Goal: Task Accomplishment & Management: Complete application form

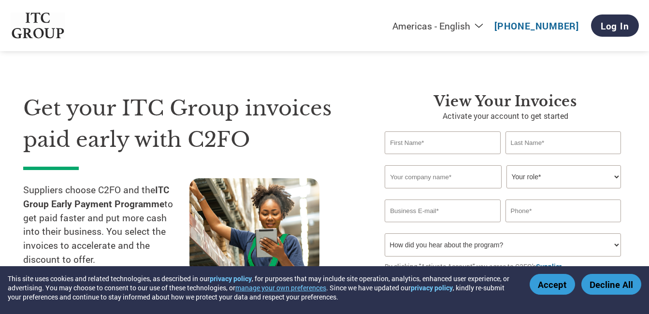
select select "en-[GEOGRAPHIC_DATA]"
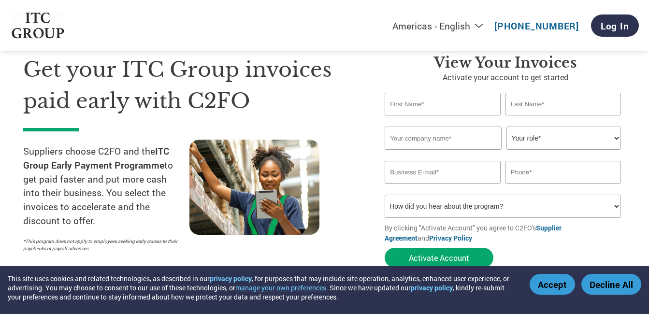
scroll to position [31, 0]
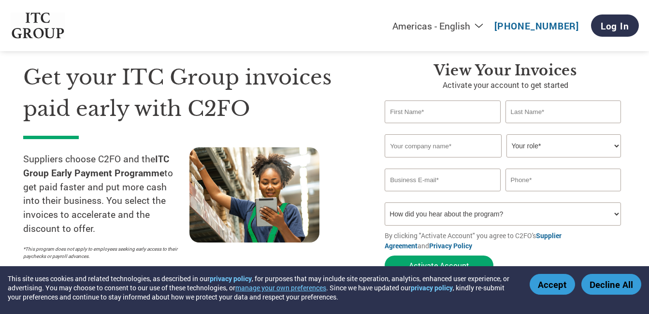
click at [457, 110] on input "text" at bounding box center [443, 112] width 116 height 23
click at [517, 117] on input "text" at bounding box center [564, 112] width 116 height 23
drag, startPoint x: 427, startPoint y: 116, endPoint x: 367, endPoint y: 107, distance: 60.6
click at [367, 107] on div "Get your ITC Group invoices paid early with C2FO Suppliers choose C2FO and the …" at bounding box center [324, 151] width 603 height 257
type input "[PERSON_NAME]"
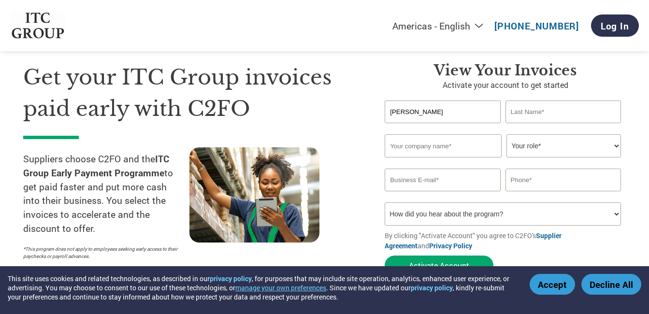
click at [521, 112] on input "text" at bounding box center [564, 112] width 116 height 23
type input "[PERSON_NAME]"
click at [409, 148] on input "text" at bounding box center [443, 145] width 117 height 23
type input "Thermax Limited"
click at [566, 139] on select "Your role* CFO Controller Credit Manager Finance Director Treasurer CEO Preside…" at bounding box center [564, 145] width 115 height 23
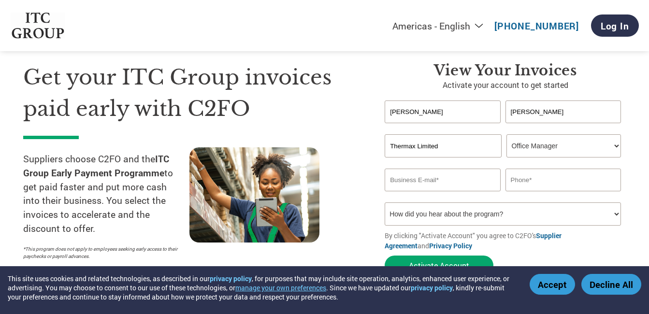
click at [507, 134] on select "Your role* CFO Controller Credit Manager Finance Director Treasurer CEO Preside…" at bounding box center [564, 145] width 115 height 23
click at [475, 175] on input "email" at bounding box center [443, 180] width 116 height 23
click at [566, 148] on select "Your role* CFO Controller Credit Manager Finance Director Treasurer CEO Preside…" at bounding box center [564, 145] width 115 height 23
select select "OTHER"
click at [507, 134] on select "Your role* CFO Controller Credit Manager Finance Director Treasurer CEO Preside…" at bounding box center [564, 145] width 115 height 23
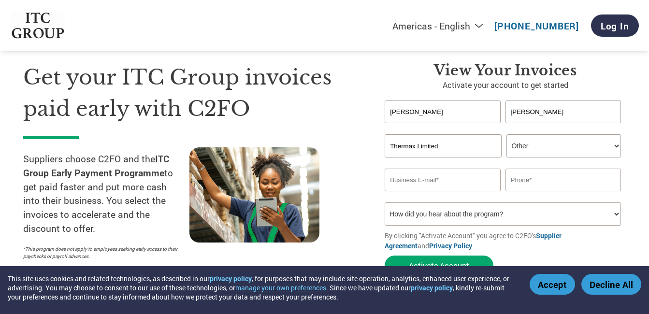
click at [439, 174] on input "email" at bounding box center [443, 180] width 116 height 23
paste input "[PERSON_NAME][EMAIL_ADDRESS][PERSON_NAME][DOMAIN_NAME]"
type input "[PERSON_NAME][EMAIL_ADDRESS][PERSON_NAME][DOMAIN_NAME]"
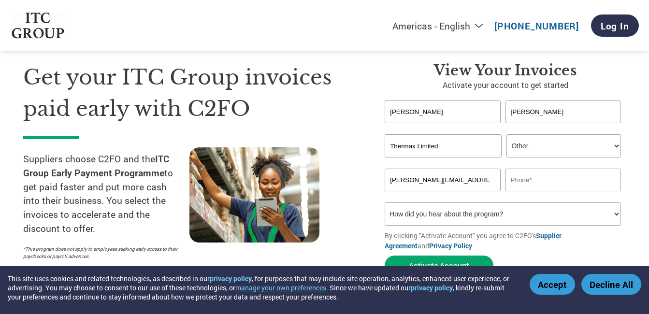
click at [552, 178] on input "text" at bounding box center [564, 180] width 116 height 23
paste input "7674879222"
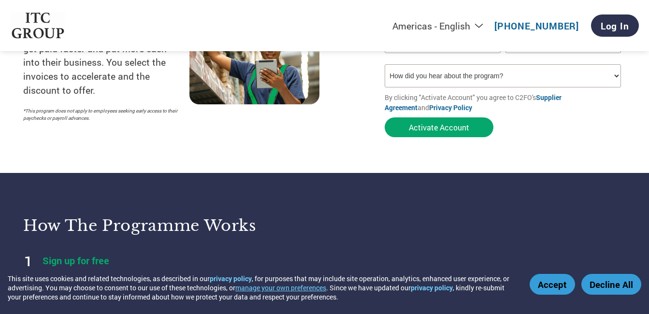
scroll to position [173, 0]
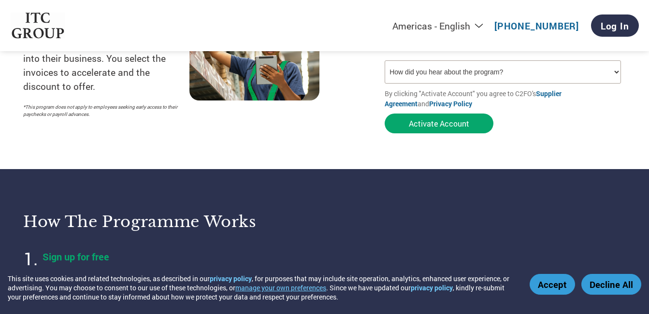
type input "7674879222"
click at [536, 71] on select "How did you hear about the program? Received a letter Email Social Media Online…" at bounding box center [503, 71] width 236 height 23
select select "Email"
click at [385, 60] on select "How did you hear about the program? Received a letter Email Social Media Online…" at bounding box center [503, 71] width 236 height 23
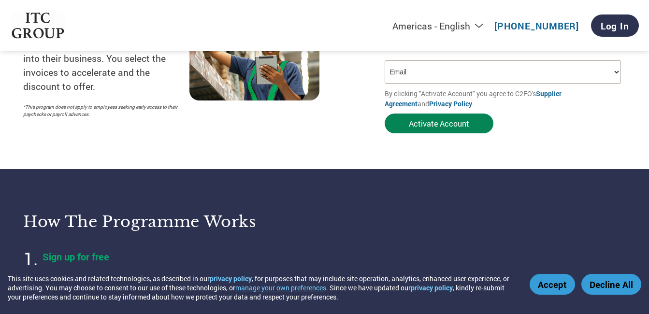
click at [470, 121] on button "Activate Account" at bounding box center [439, 124] width 109 height 20
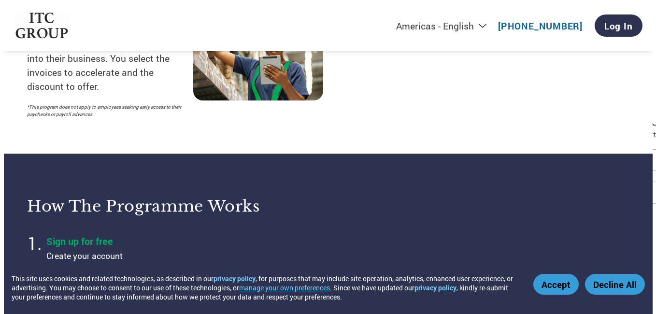
scroll to position [0, 0]
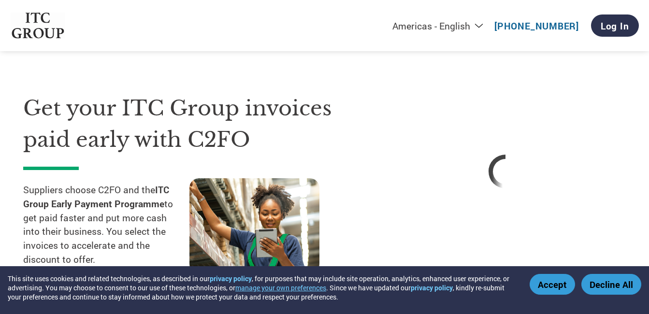
select select "en-[GEOGRAPHIC_DATA]"
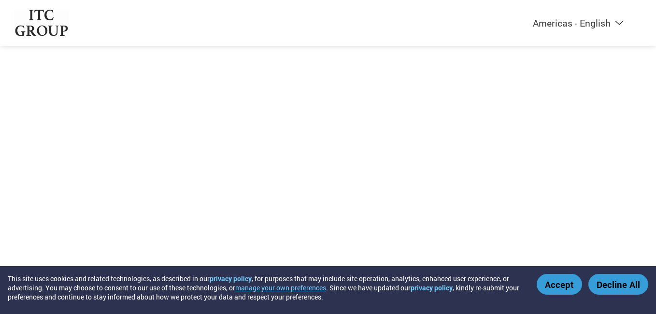
select select "en-[GEOGRAPHIC_DATA]"
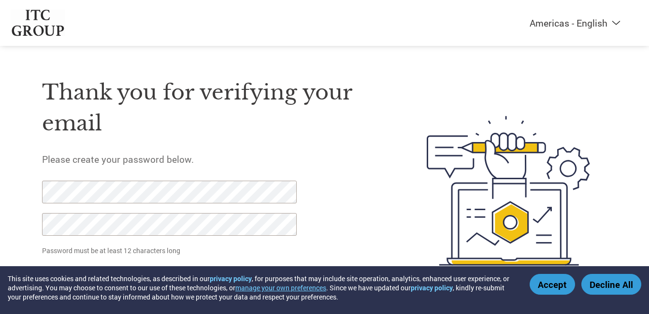
scroll to position [29, 0]
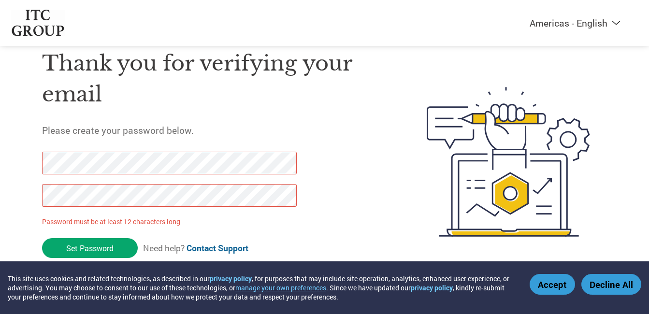
drag, startPoint x: 107, startPoint y: 252, endPoint x: 27, endPoint y: 165, distance: 118.0
click at [27, 165] on div "Thank you for verifying your email Please create your password below. Password …" at bounding box center [325, 162] width 628 height 256
click at [81, 245] on input "Set Password" at bounding box center [90, 248] width 96 height 20
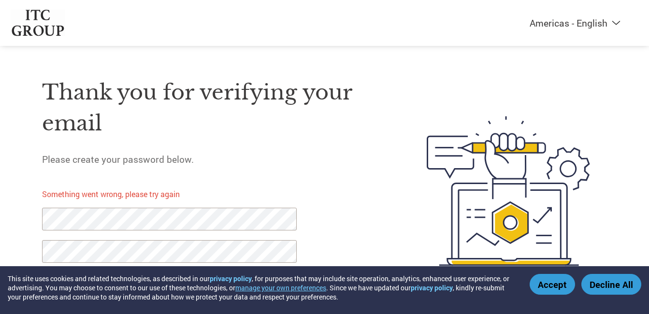
scroll to position [29, 0]
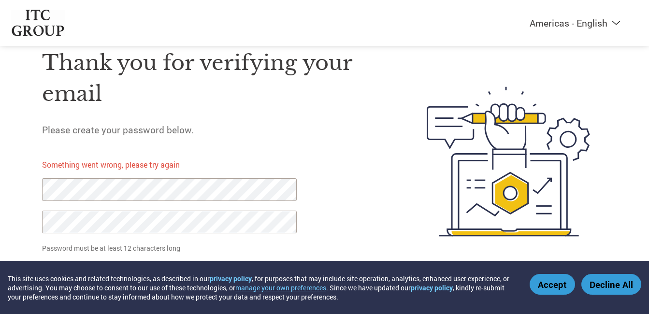
click at [0, 199] on html "This site uses cookies and related technologies, as described in our privacy po…" at bounding box center [324, 143] width 649 height 344
click at [1, 218] on div "Americas - English Américas - Español Américas - Português Amériques - Français…" at bounding box center [324, 123] width 649 height 305
click at [568, 280] on button "Accept" at bounding box center [552, 284] width 45 height 21
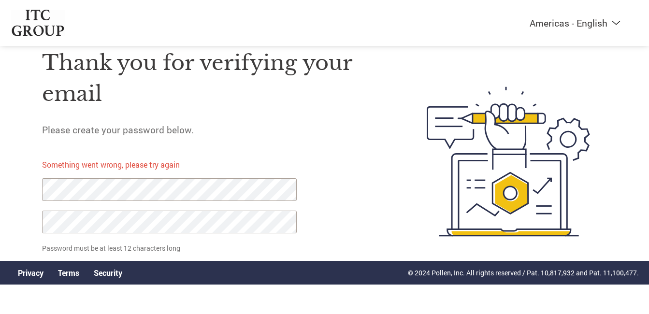
click input "Set Password" at bounding box center [90, 275] width 96 height 20
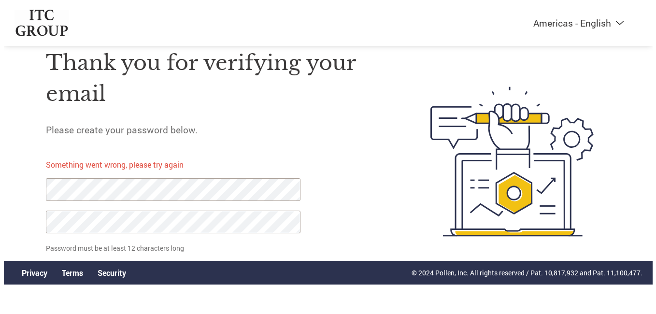
scroll to position [0, 0]
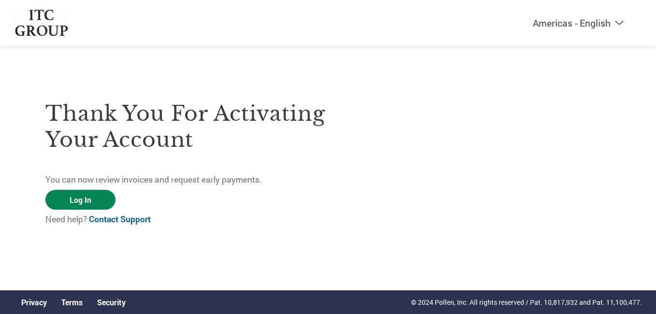
click at [102, 202] on link "Log In" at bounding box center [80, 200] width 70 height 20
